Goal: Register for event/course

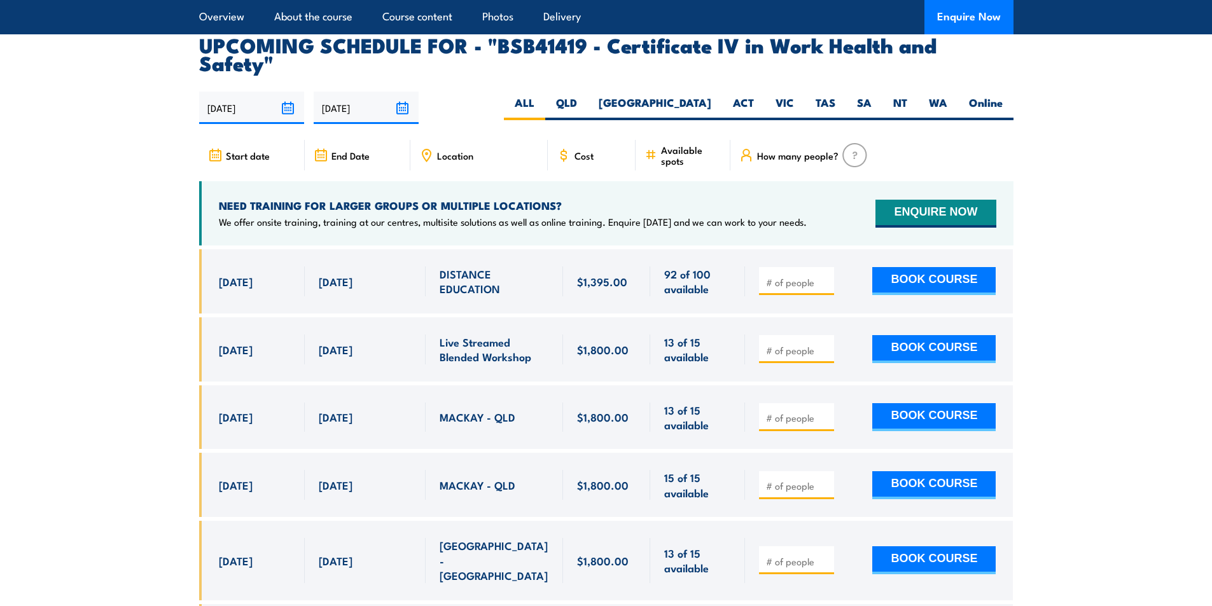
scroll to position [4071, 0]
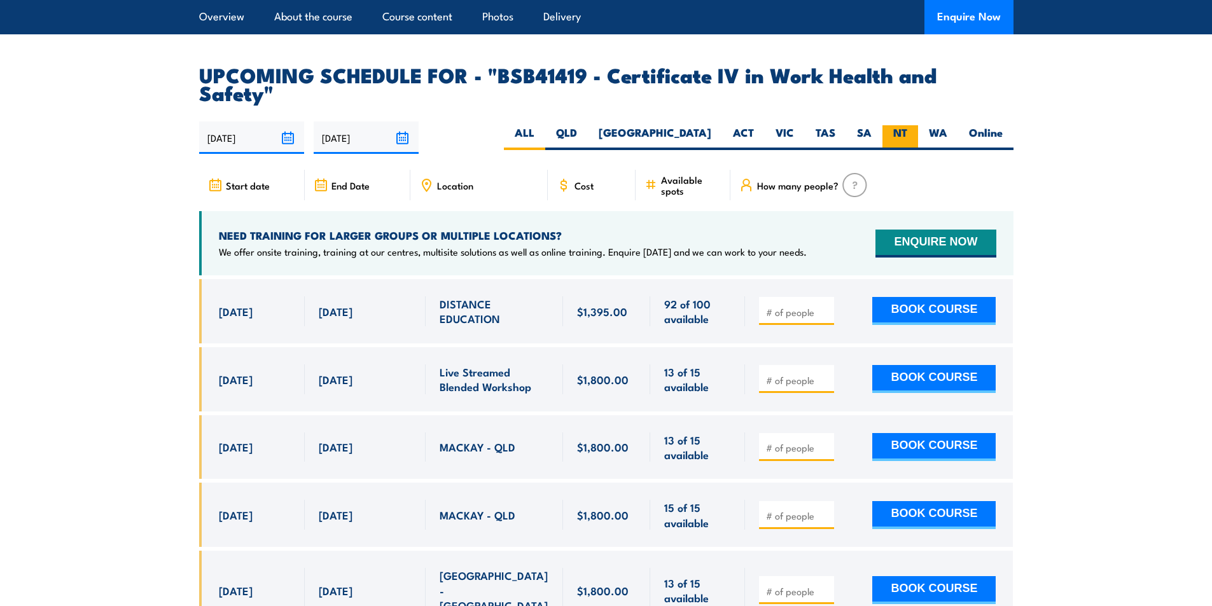
click at [892, 125] on label "NT" at bounding box center [900, 137] width 36 height 25
click at [907, 125] on input "NT" at bounding box center [911, 129] width 8 height 8
radio input "true"
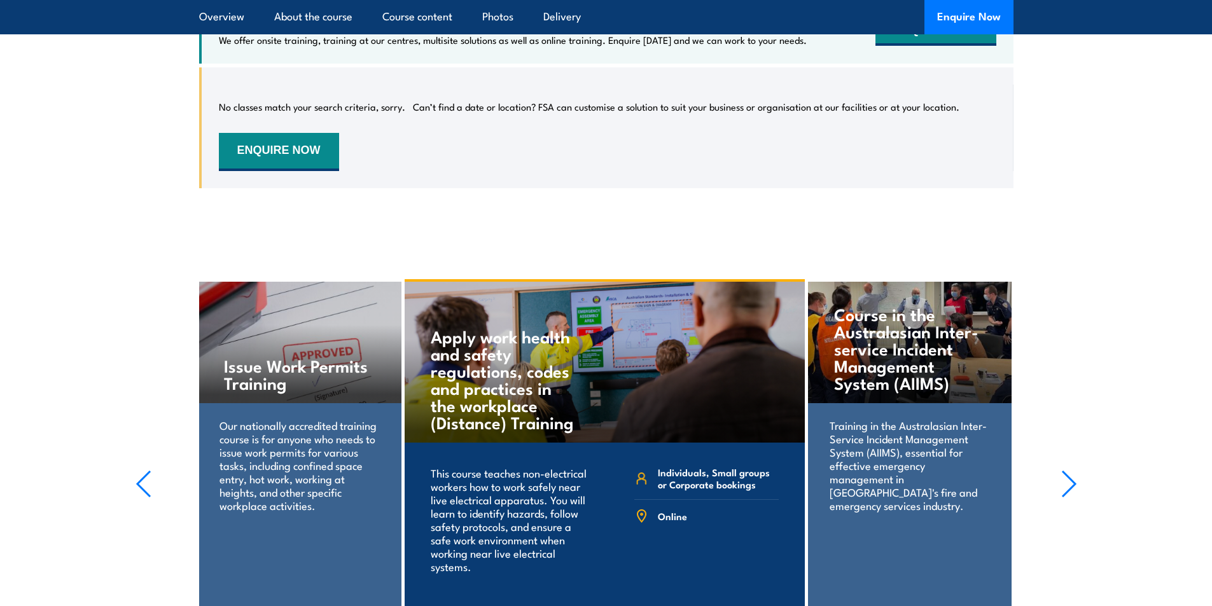
scroll to position [4342, 0]
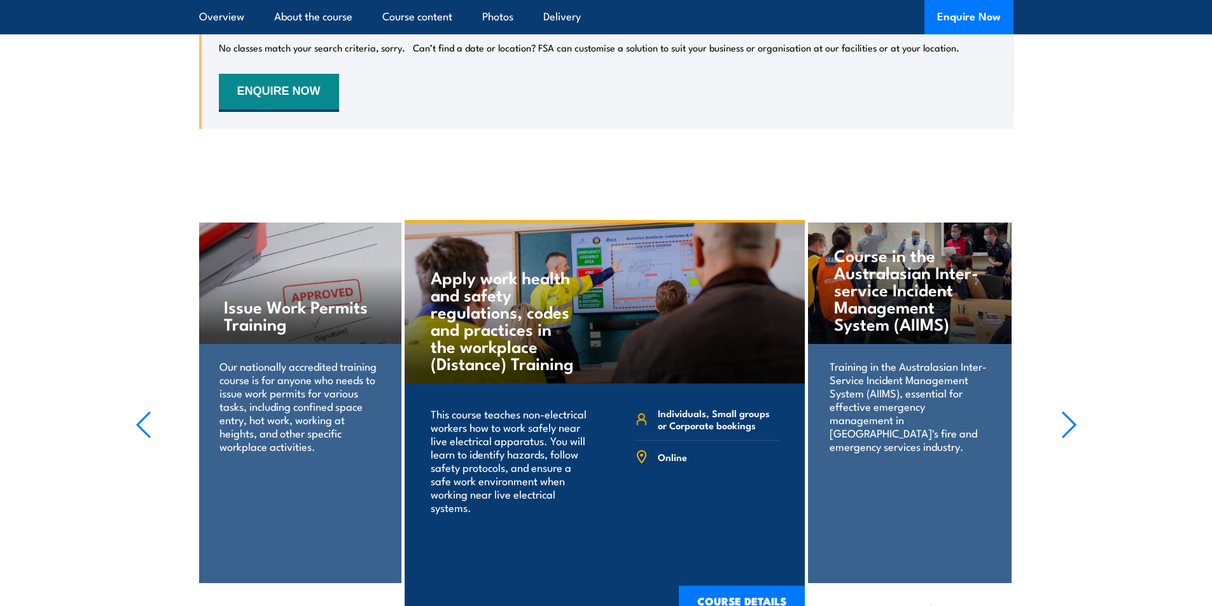
click at [1072, 412] on icon "button" at bounding box center [1068, 424] width 13 height 25
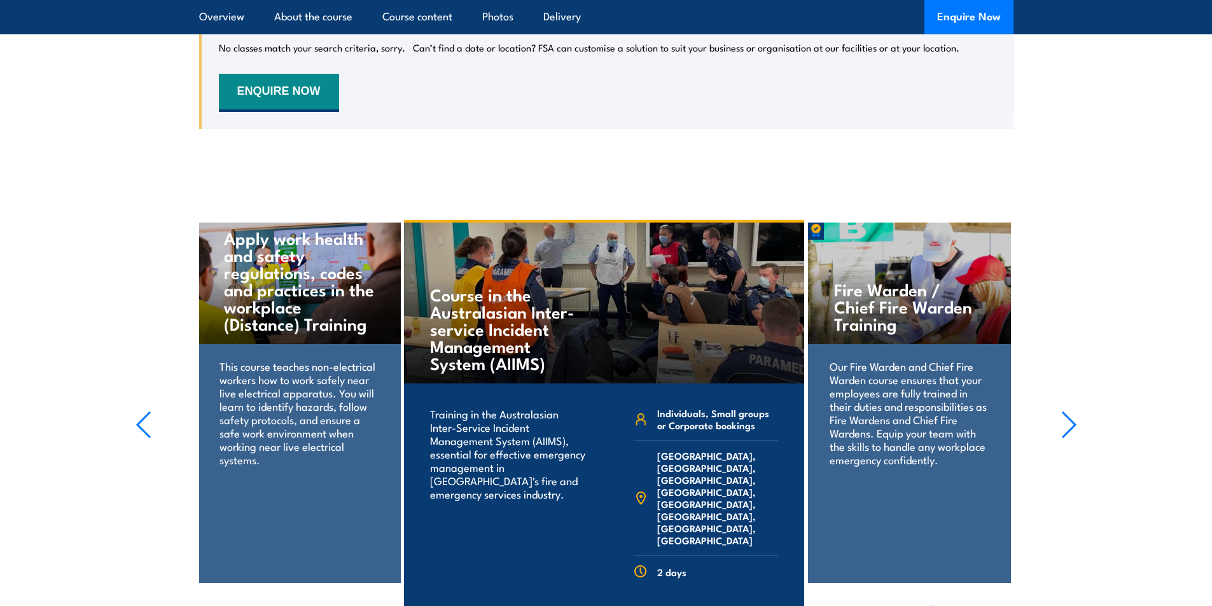
click at [1072, 412] on icon "button" at bounding box center [1068, 424] width 13 height 25
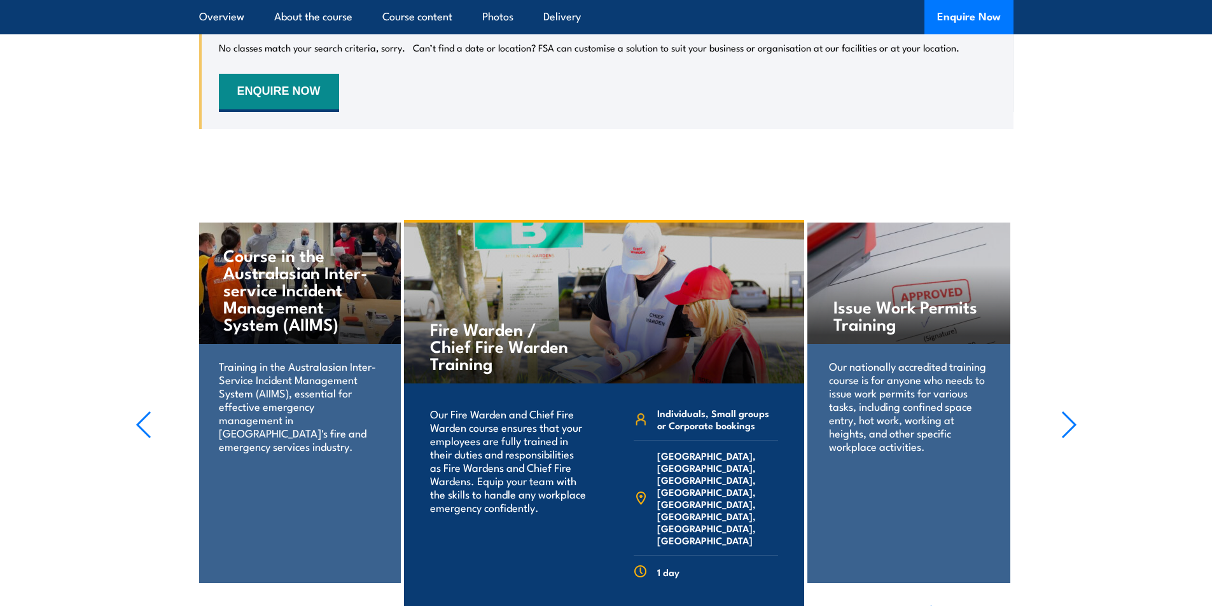
click at [1072, 412] on icon "button" at bounding box center [1068, 424] width 13 height 25
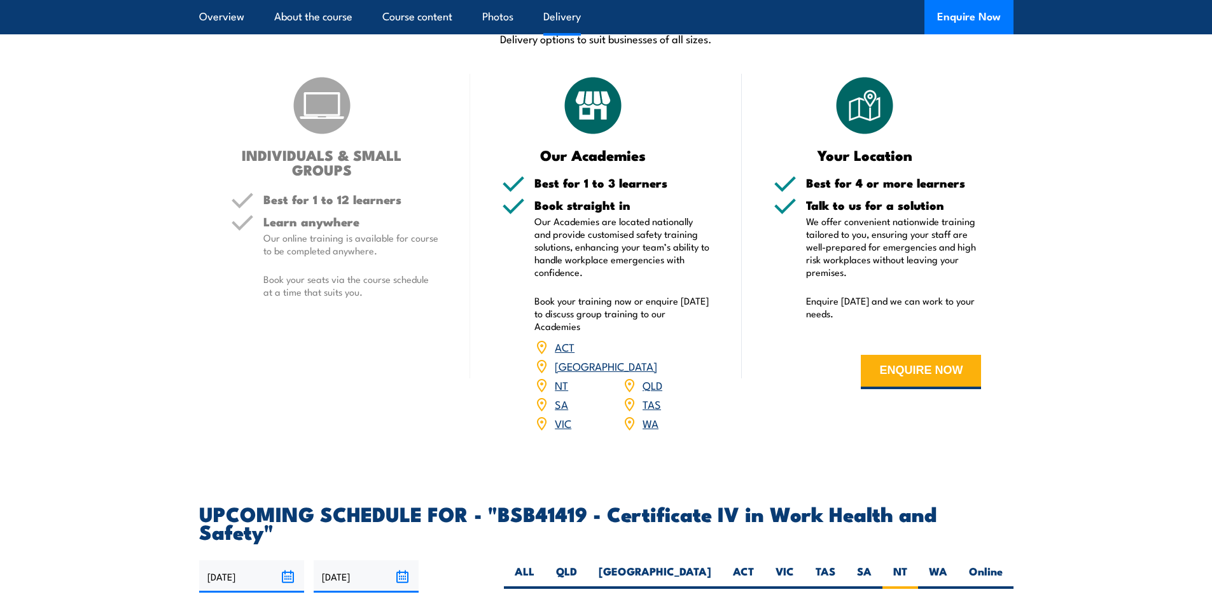
scroll to position [3769, 0]
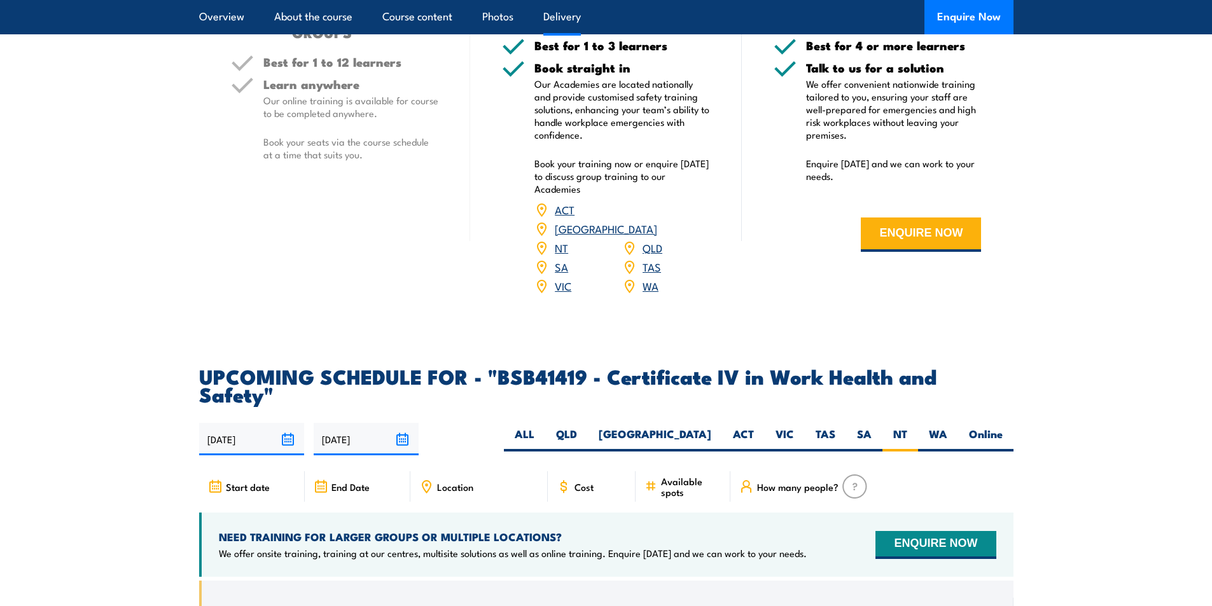
click at [564, 240] on link "NT" at bounding box center [561, 247] width 13 height 15
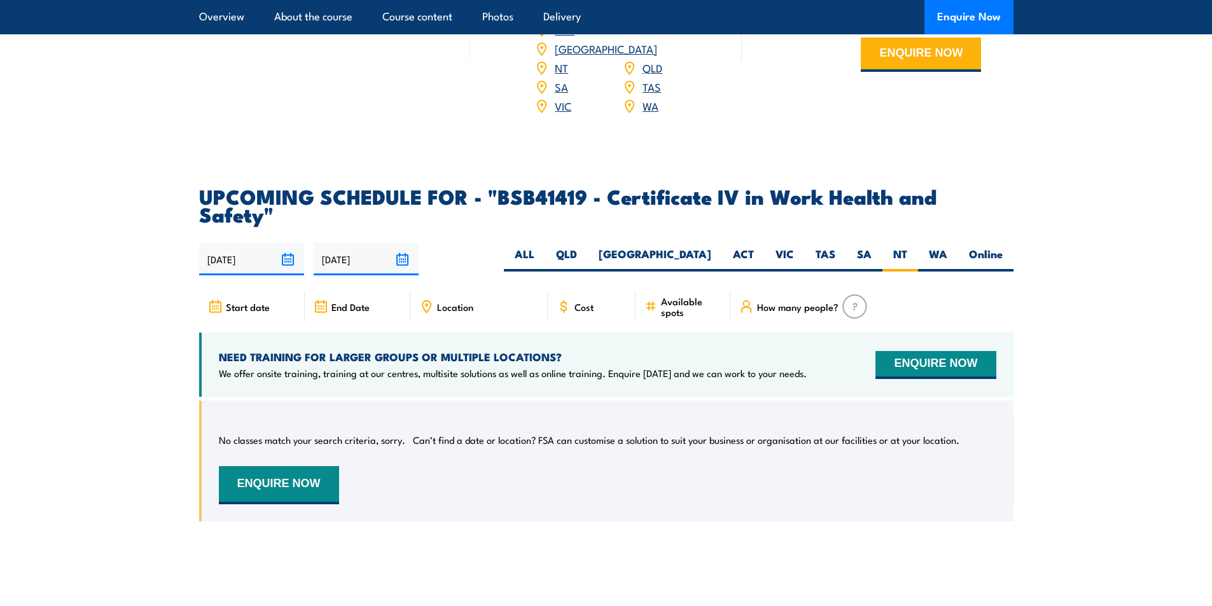
scroll to position [3960, 0]
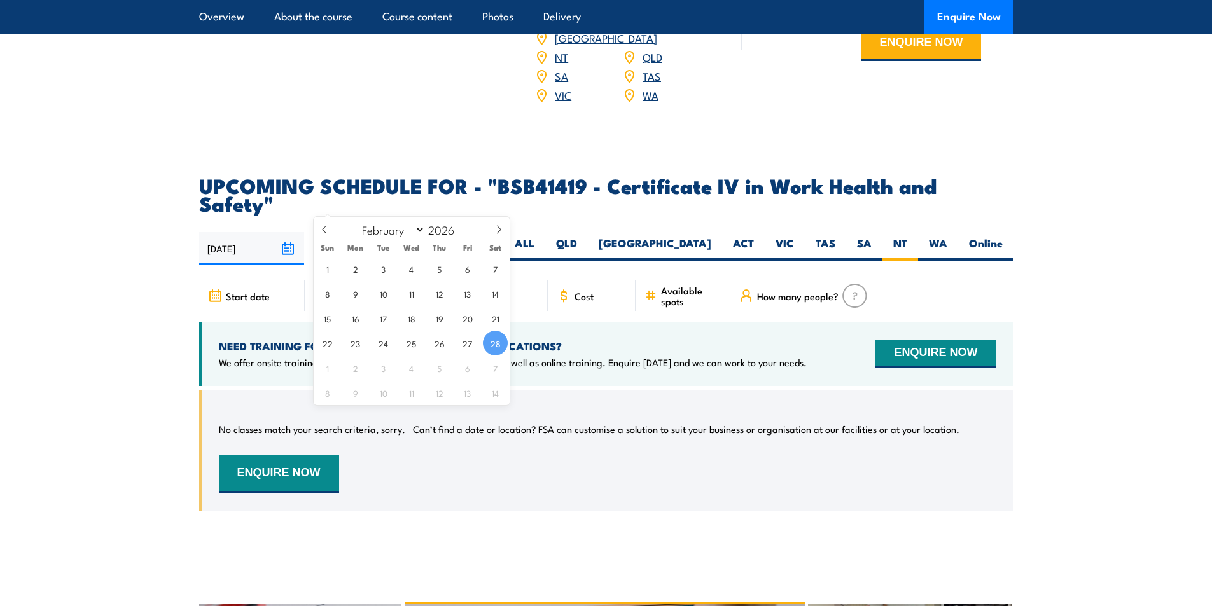
click at [400, 232] on input "[DATE]" at bounding box center [366, 248] width 105 height 32
click at [502, 226] on icon at bounding box center [498, 229] width 9 height 9
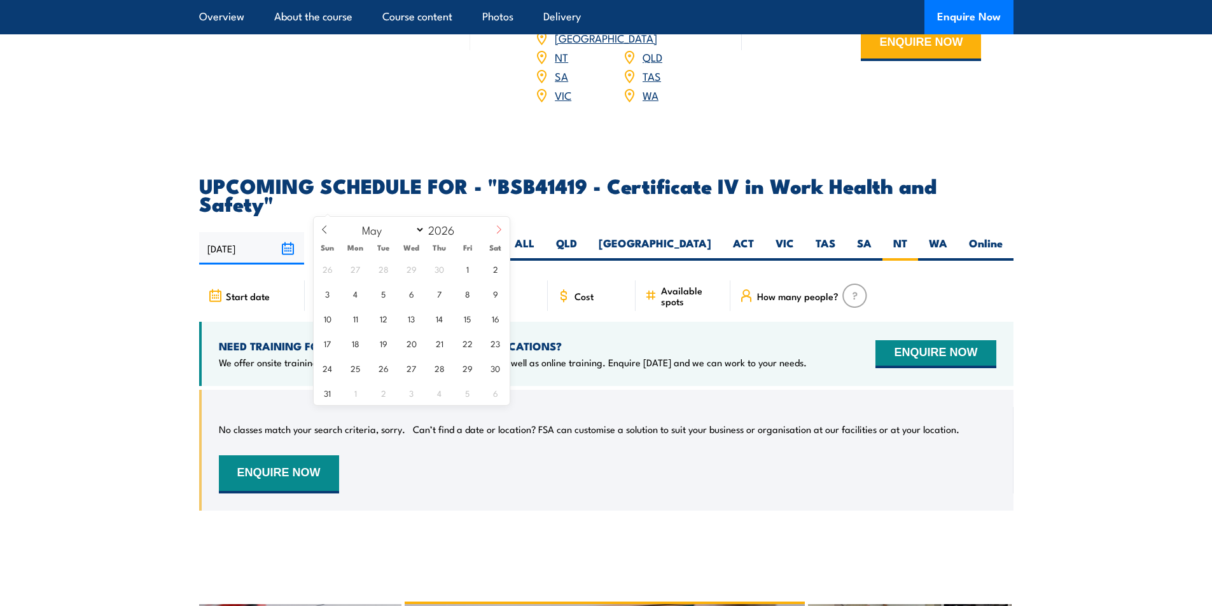
select select "5"
click at [387, 369] on span "30" at bounding box center [383, 368] width 25 height 25
type input "30/06/2026"
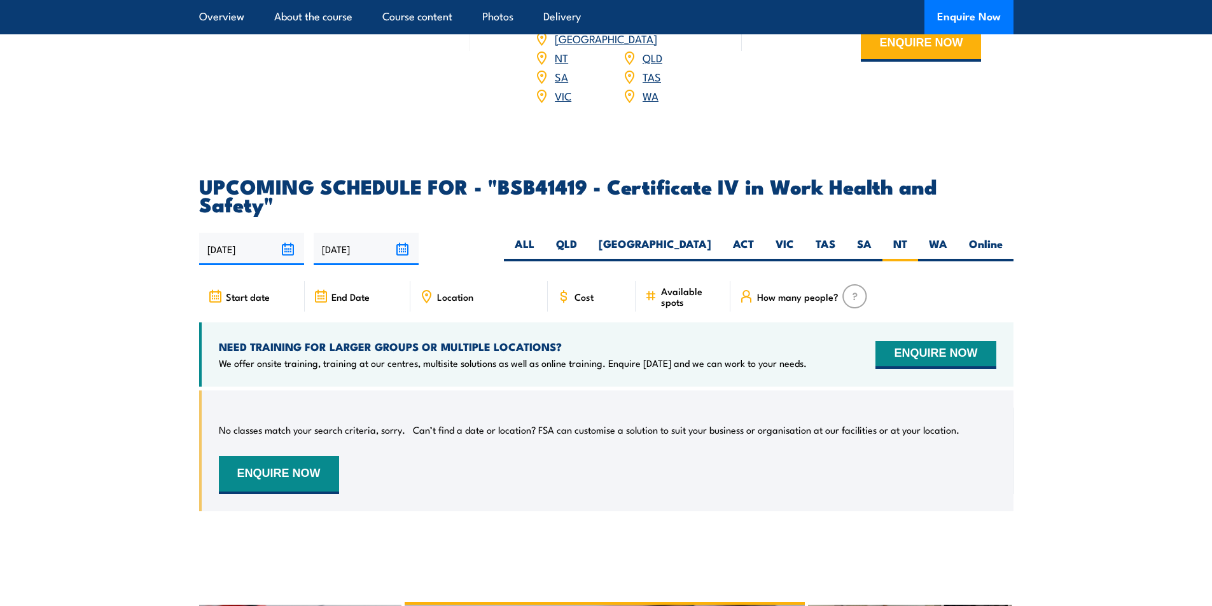
scroll to position [3960, 0]
